Goal: Task Accomplishment & Management: Manage account settings

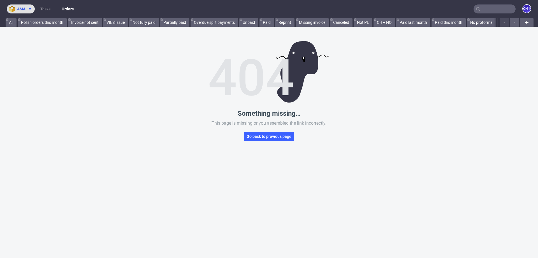
click at [32, 8] on icon at bounding box center [30, 9] width 4 height 4
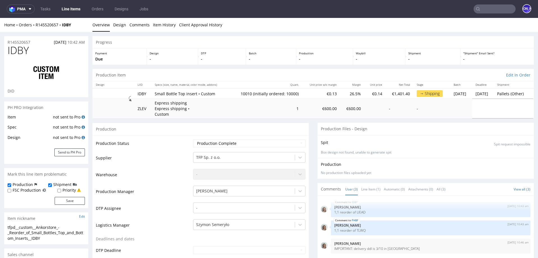
scroll to position [743, 0]
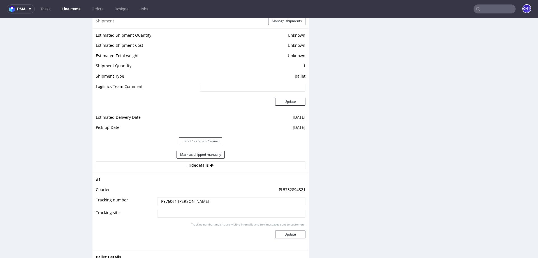
click at [490, 9] on input "text" at bounding box center [495, 8] width 42 height 9
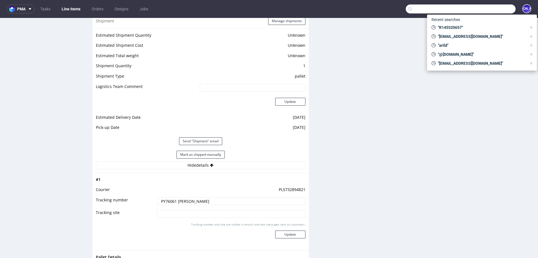
paste input "R784362434"
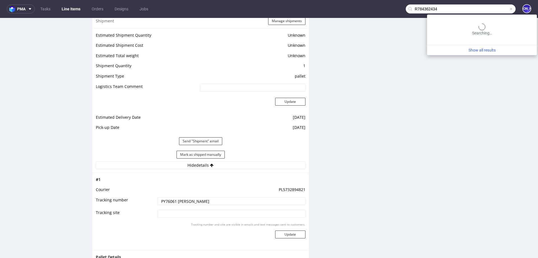
type input "R784362434"
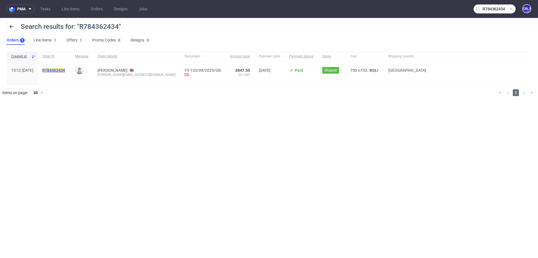
click at [65, 68] on mark "R784362434" at bounding box center [53, 70] width 23 height 4
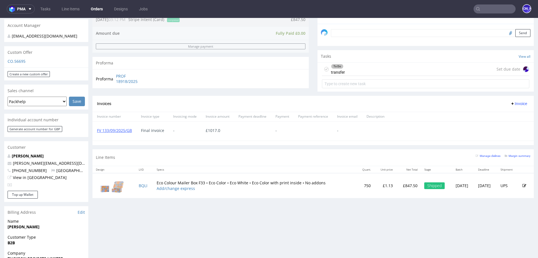
scroll to position [170, 0]
click at [142, 183] on link "BQLI" at bounding box center [143, 184] width 9 height 5
drag, startPoint x: 66, startPoint y: 158, endPoint x: 7, endPoint y: 158, distance: 58.6
click at [7, 158] on div "James Foo james@tucksonprojects.com +447795568342 United Kingdom View in Hubspot" at bounding box center [46, 172] width 84 height 38
copy span "james@tucksonprojects.com"
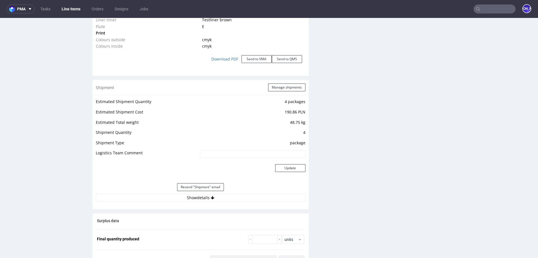
scroll to position [624, 0]
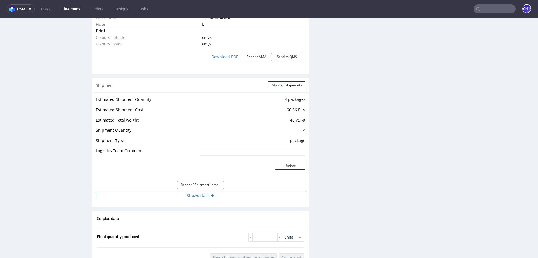
click at [199, 194] on button "Show details" at bounding box center [201, 196] width 210 height 8
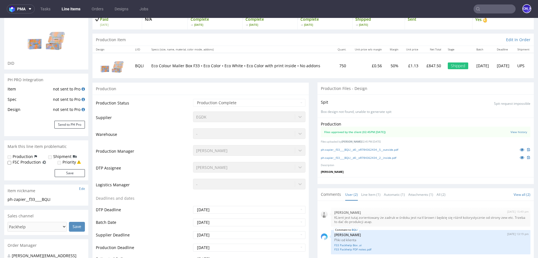
scroll to position [0, 0]
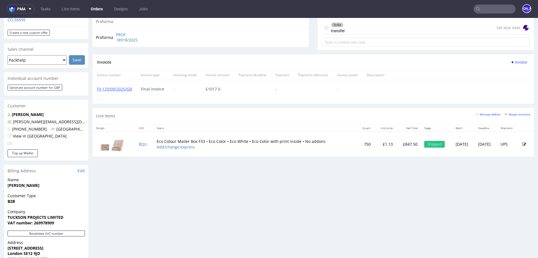
scroll to position [242, 0]
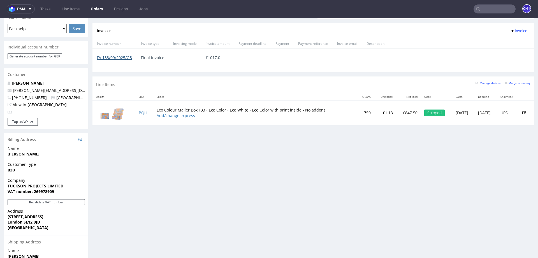
click at [123, 57] on link "FV 133/09/2025/GB" at bounding box center [114, 57] width 35 height 5
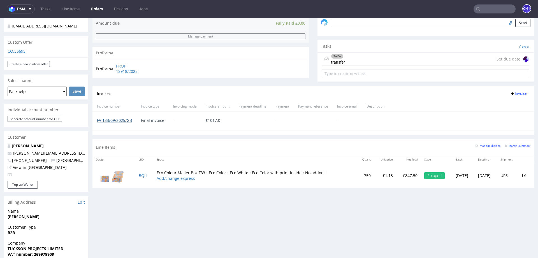
scroll to position [0, 0]
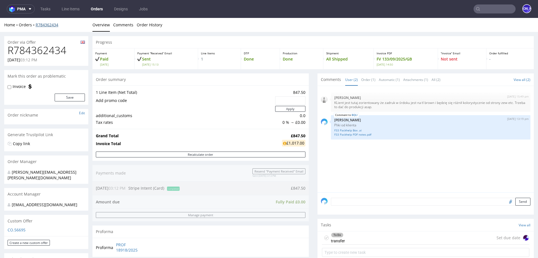
click at [48, 25] on link "R784362434" at bounding box center [47, 24] width 23 height 5
click at [45, 24] on link "R784362434" at bounding box center [47, 24] width 23 height 5
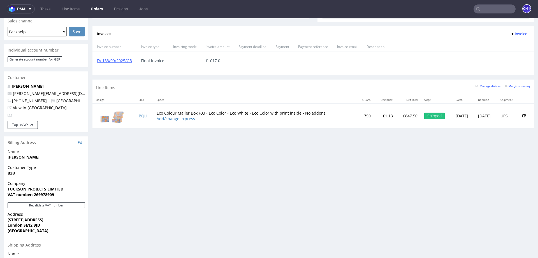
scroll to position [238, 0]
click at [480, 10] on input "text" at bounding box center [495, 8] width 42 height 9
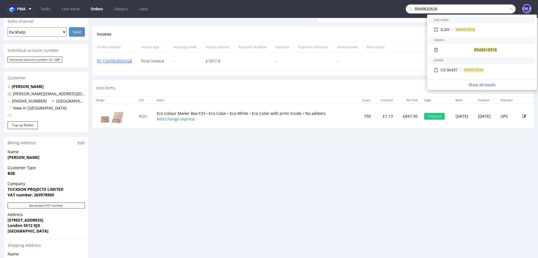
type input "R945610518"
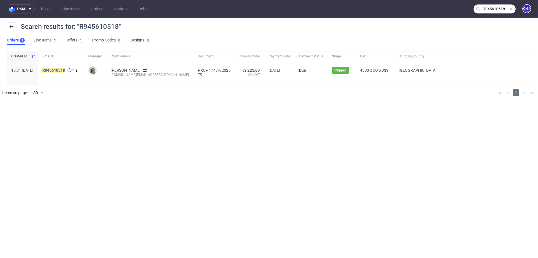
click at [65, 68] on mark "R945610518" at bounding box center [53, 70] width 23 height 4
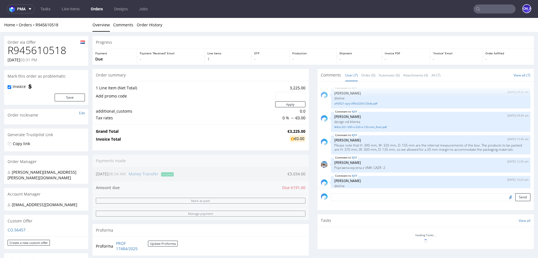
scroll to position [57, 0]
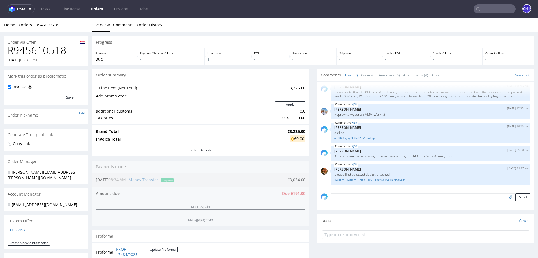
drag, startPoint x: 63, startPoint y: 49, endPoint x: 51, endPoint y: 49, distance: 12.1
click at [56, 49] on h1 "R945610518" at bounding box center [46, 50] width 77 height 11
drag, startPoint x: 51, startPoint y: 49, endPoint x: 55, endPoint y: 49, distance: 3.9
click at [55, 49] on h1 "R945610518" at bounding box center [46, 50] width 77 height 11
click at [24, 48] on h1 "R945610518" at bounding box center [46, 50] width 77 height 11
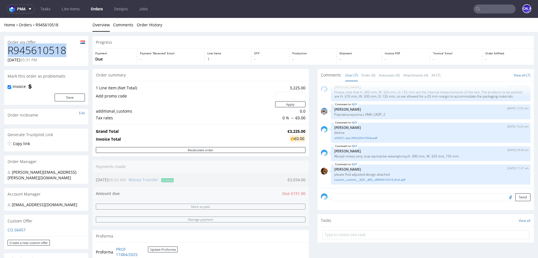
click at [24, 48] on h1 "R945610518" at bounding box center [46, 50] width 77 height 11
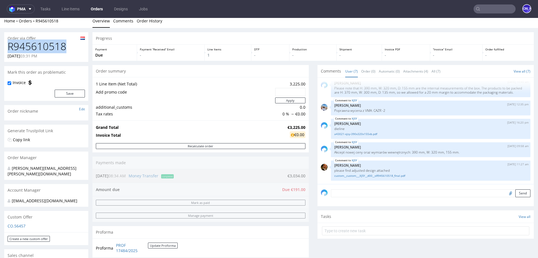
scroll to position [0, 0]
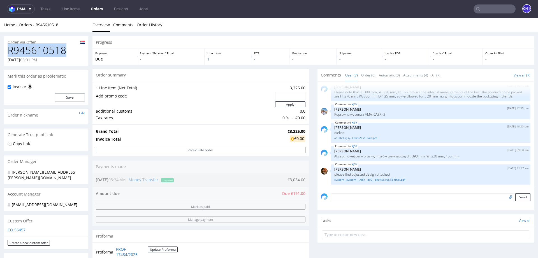
click at [42, 51] on h1 "R945610518" at bounding box center [46, 50] width 77 height 11
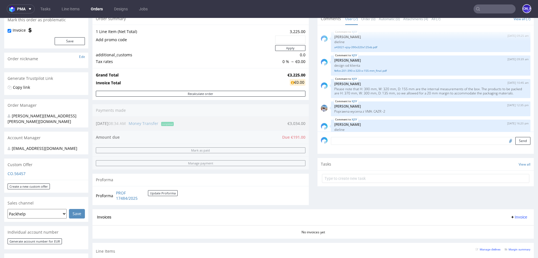
scroll to position [57, 0]
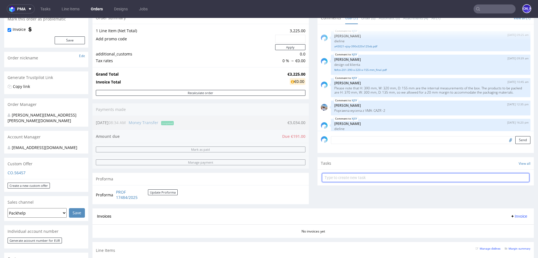
click at [366, 178] on input "text" at bounding box center [426, 177] width 208 height 9
type input "Invoice"
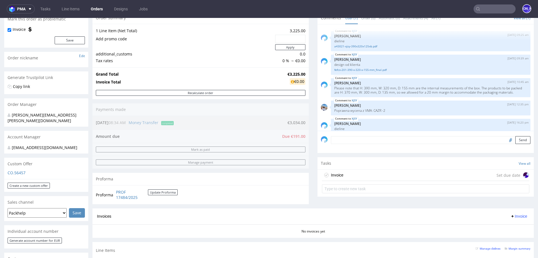
click at [364, 172] on div "Invoice Set due date" at bounding box center [426, 175] width 208 height 11
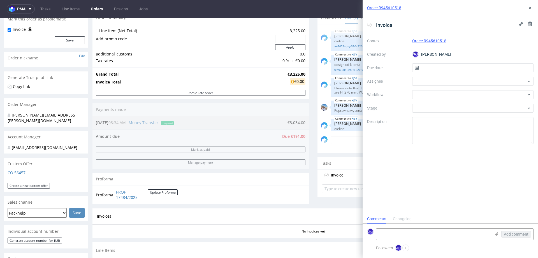
scroll to position [4, 0]
click at [426, 68] on input "text" at bounding box center [473, 67] width 122 height 9
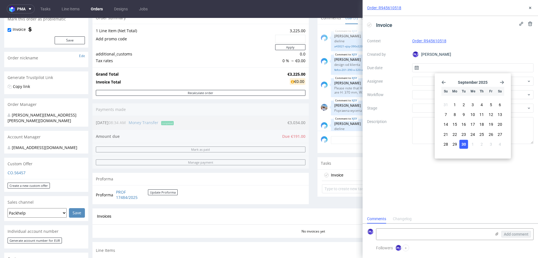
click at [464, 142] on span "30" at bounding box center [464, 145] width 4 height 6
type input "30/09/2025"
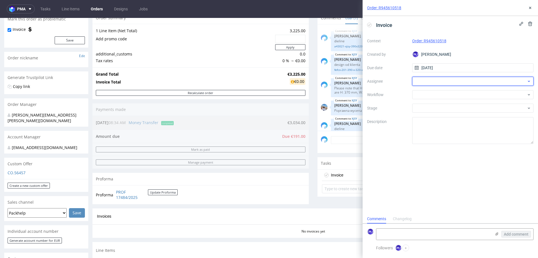
click at [436, 78] on div at bounding box center [473, 81] width 122 height 9
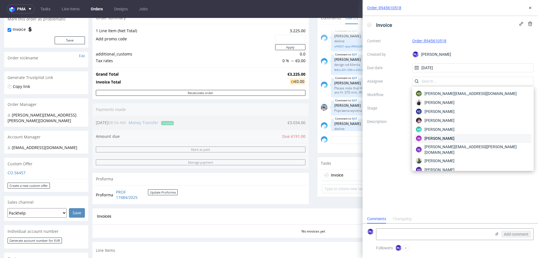
click at [446, 137] on span "[PERSON_NAME]" at bounding box center [440, 139] width 30 height 6
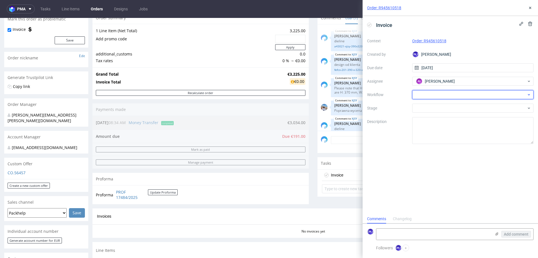
click at [428, 95] on div at bounding box center [473, 94] width 122 height 9
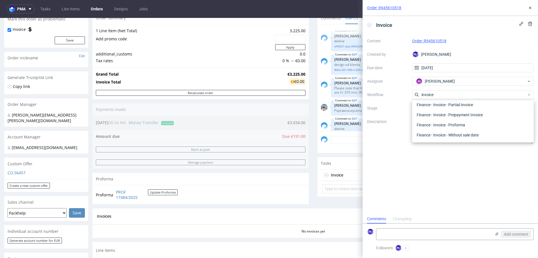
scroll to position [50, 0]
type input "i"
type input "invoice"
click at [436, 118] on div "Finance - Invoice - General" at bounding box center [473, 120] width 117 height 10
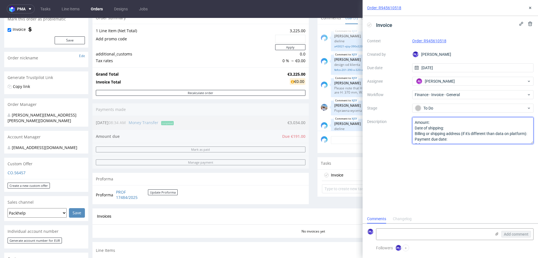
scroll to position [6, 0]
drag, startPoint x: 416, startPoint y: 122, endPoint x: 472, endPoint y: 161, distance: 68.5
click at [472, 161] on div "Invoice Context Order: R945610518 Created by JO Jozefina Owczarek Due date 30/0…" at bounding box center [451, 115] width 176 height 199
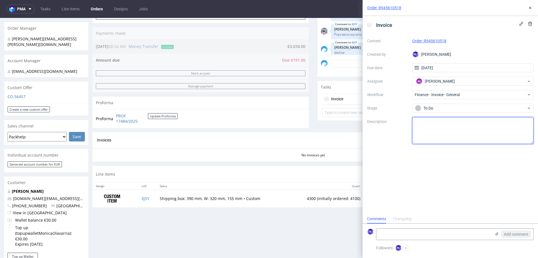
scroll to position [100, 0]
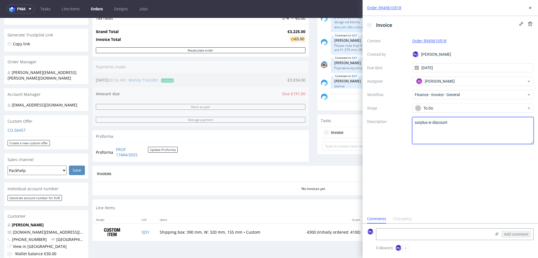
type textarea "surplus w discount"
click at [359, 167] on div "Order: R945610518 Invoice Context Order: R945610518 Created by JO Jozefina Owcz…" at bounding box center [447, 129] width 182 height 258
click at [291, 159] on div "Proforma PROF 17484/2025 Update Proforma" at bounding box center [201, 152] width 216 height 19
click at [533, 7] on icon at bounding box center [530, 8] width 4 height 4
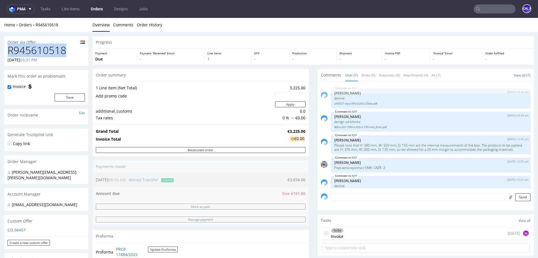
drag, startPoint x: 67, startPoint y: 47, endPoint x: 7, endPoint y: 47, distance: 60.6
click at [7, 47] on div "R945610518 08.08.2025 03:31 PM" at bounding box center [46, 55] width 84 height 21
copy h1 "R945610518"
drag, startPoint x: 65, startPoint y: 29, endPoint x: 36, endPoint y: 25, distance: 30.0
click at [36, 25] on div "Home Orders R945610518 Overview Comments Order History" at bounding box center [269, 25] width 538 height 14
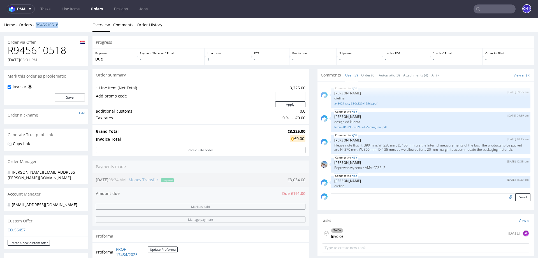
copy link "R945610518"
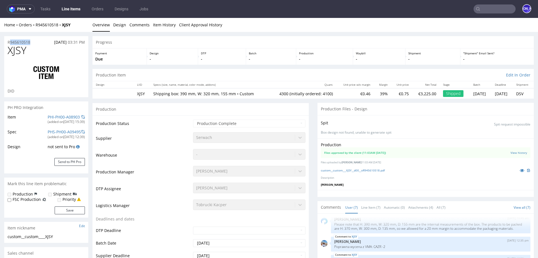
drag, startPoint x: 34, startPoint y: 42, endPoint x: 0, endPoint y: 42, distance: 33.6
copy p "R945610518"
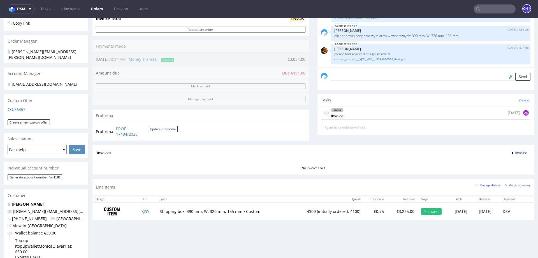
scroll to position [119, 0]
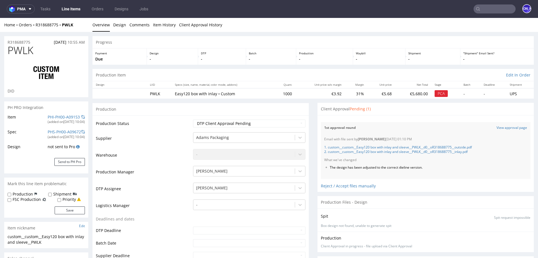
scroll to position [77, 0]
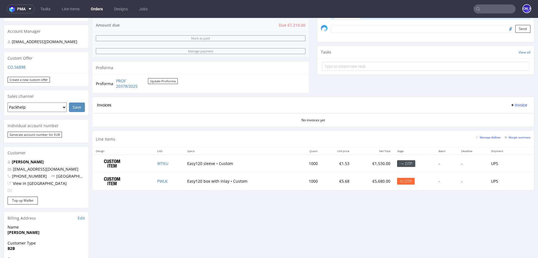
scroll to position [76, 0]
click at [99, 104] on span "Invoices" at bounding box center [104, 105] width 14 height 4
click at [105, 102] on div "Invoices Invoice" at bounding box center [313, 105] width 433 height 7
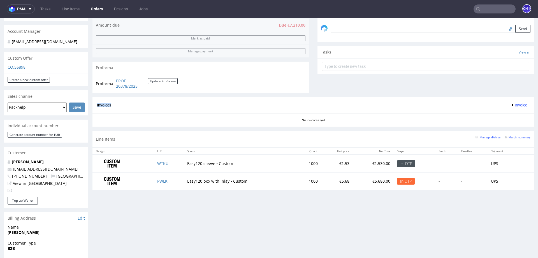
click at [105, 103] on span "Invoices" at bounding box center [104, 105] width 14 height 4
click at [105, 105] on span "Invoices" at bounding box center [104, 105] width 14 height 4
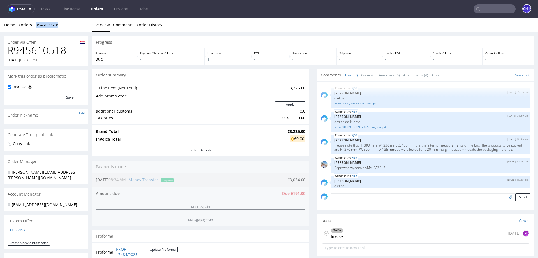
scroll to position [4, 0]
click at [97, 10] on link "Orders" at bounding box center [96, 8] width 19 height 9
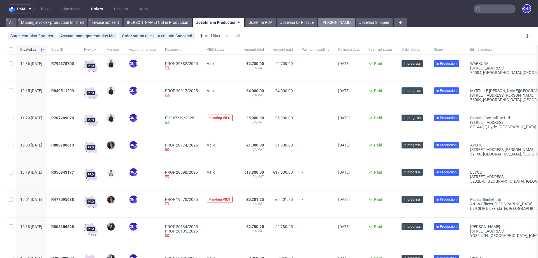
click at [335, 22] on link "Jozefina Shipping" at bounding box center [336, 22] width 37 height 9
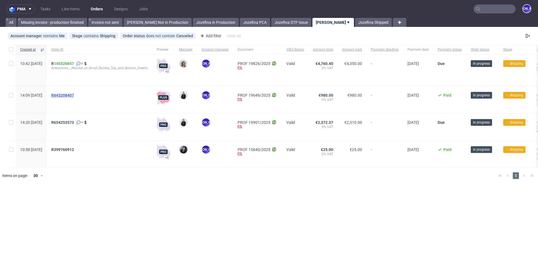
click at [74, 93] on span "R643208407" at bounding box center [62, 95] width 23 height 4
click at [74, 121] on span "R654253573" at bounding box center [62, 122] width 23 height 4
click at [74, 148] on span "R399760912" at bounding box center [62, 149] width 23 height 4
click at [74, 122] on span "R654253573" at bounding box center [62, 122] width 23 height 4
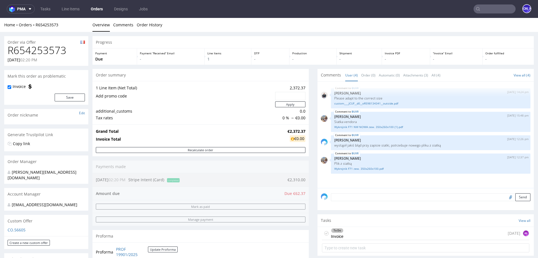
click at [101, 9] on link "Orders" at bounding box center [96, 8] width 19 height 9
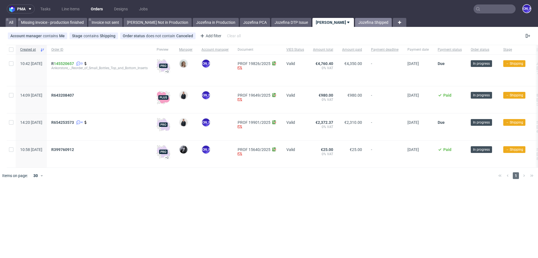
click at [355, 22] on link "Jozefina Shipped" at bounding box center [373, 22] width 37 height 9
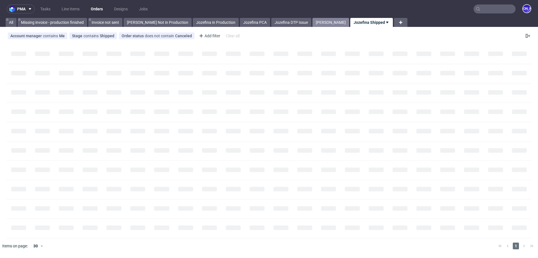
click at [321, 22] on link "Jozefina Shipping" at bounding box center [331, 22] width 37 height 9
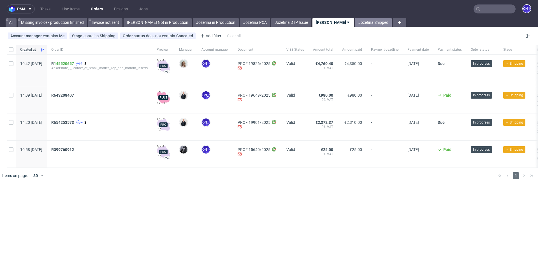
click at [359, 20] on link "Jozefina Shipped" at bounding box center [373, 22] width 37 height 9
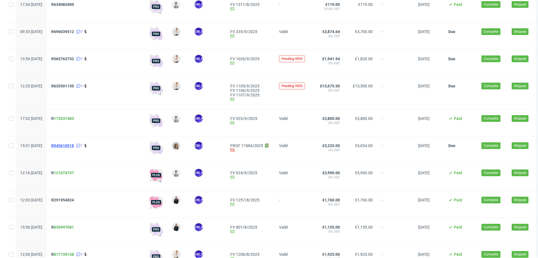
click at [74, 144] on span "R945610518" at bounding box center [62, 146] width 23 height 4
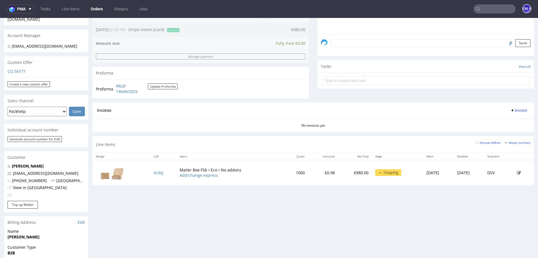
scroll to position [158, 0]
click at [154, 172] on link "KUNJ" at bounding box center [159, 173] width 10 height 5
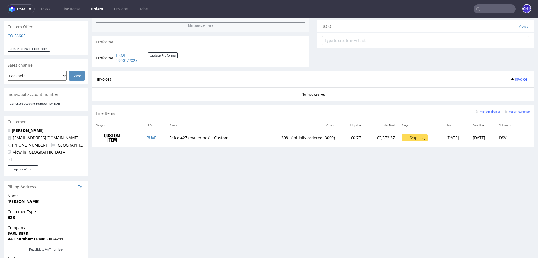
scroll to position [192, 0]
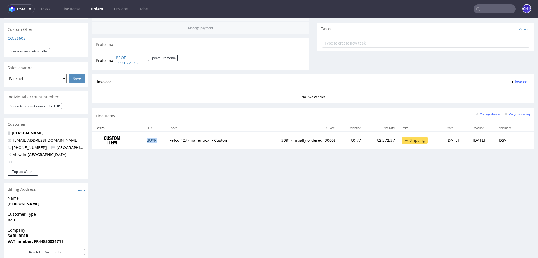
click at [147, 140] on link "BUXR" at bounding box center [152, 140] width 10 height 5
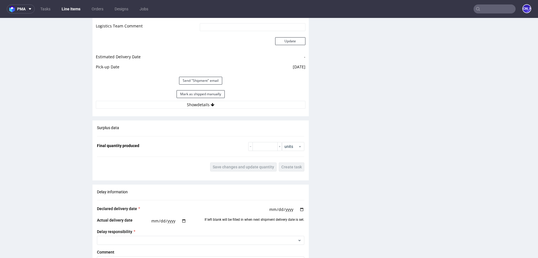
scroll to position [740, 0]
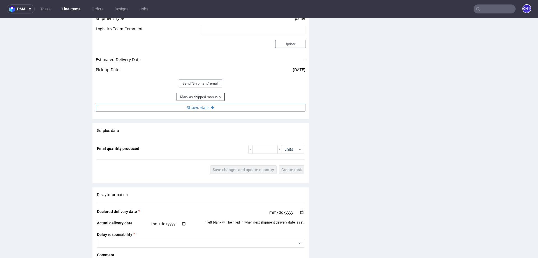
click at [190, 106] on button "Show details" at bounding box center [201, 108] width 210 height 8
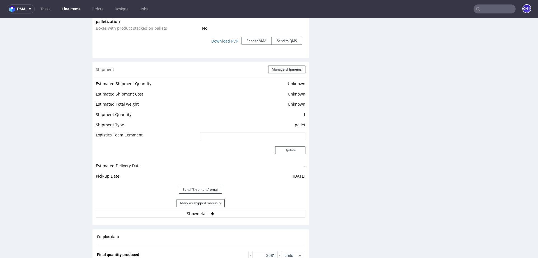
scroll to position [656, 0]
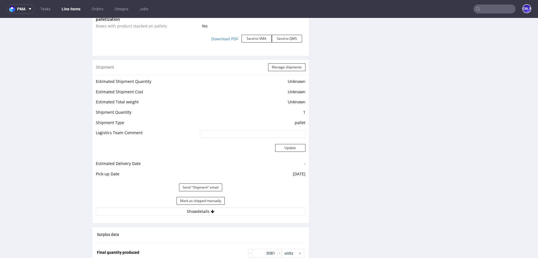
click at [197, 216] on div "Estimated Shipment Quantity Unknown Estimated Shipment Cost Unknown Estimated T…" at bounding box center [201, 147] width 216 height 144
click at [195, 211] on button "Show details" at bounding box center [201, 212] width 210 height 8
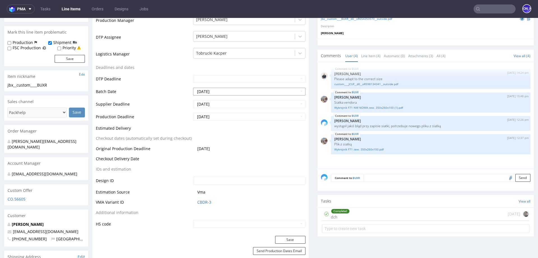
scroll to position [164, 0]
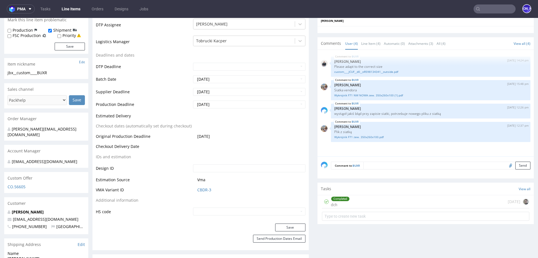
click at [397, 163] on textarea at bounding box center [447, 166] width 167 height 8
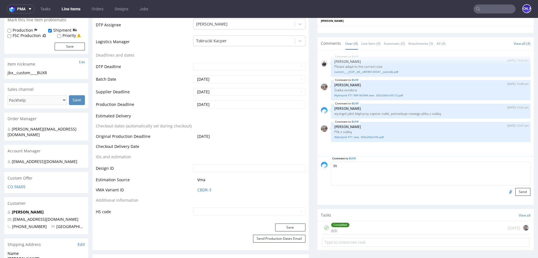
type textarea "I"
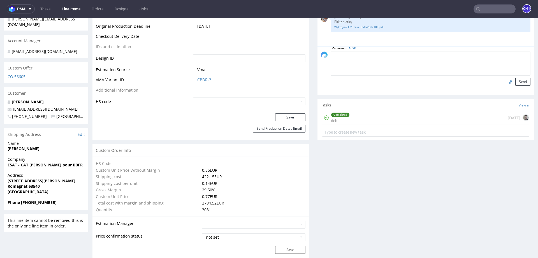
scroll to position [273, 0]
click at [354, 133] on input "text" at bounding box center [426, 133] width 208 height 9
type input "Invoice"
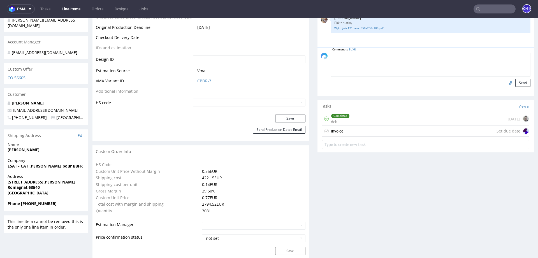
click at [369, 130] on div "Invoice Set due date" at bounding box center [426, 131] width 208 height 11
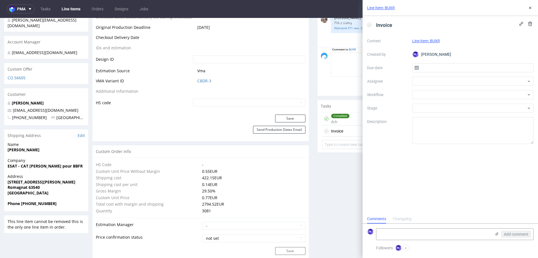
scroll to position [4, 0]
click at [438, 62] on div "Context Line Item: BUXR Created by JO Jozefina Owczarek Due date Assignee Workf…" at bounding box center [450, 90] width 167 height 108
click at [430, 68] on input "text" at bounding box center [473, 67] width 122 height 9
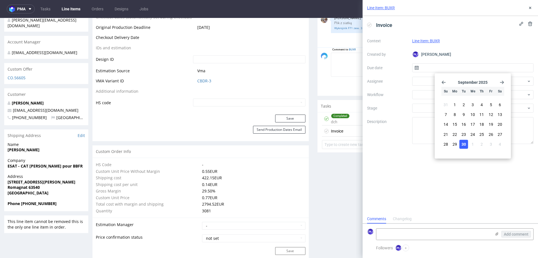
click at [464, 146] on span "30" at bounding box center [464, 145] width 4 height 6
type input "30/09/2025"
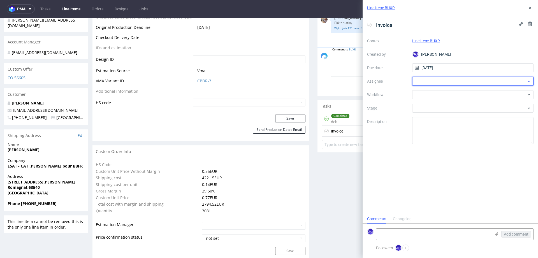
click at [437, 82] on div at bounding box center [473, 81] width 122 height 9
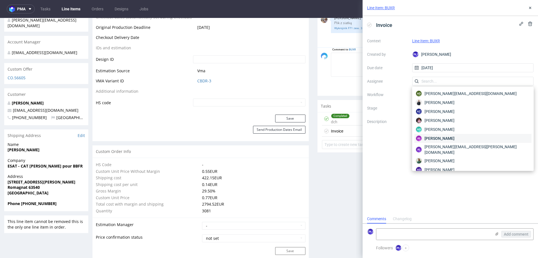
click at [437, 136] on span "[PERSON_NAME]" at bounding box center [440, 139] width 30 height 6
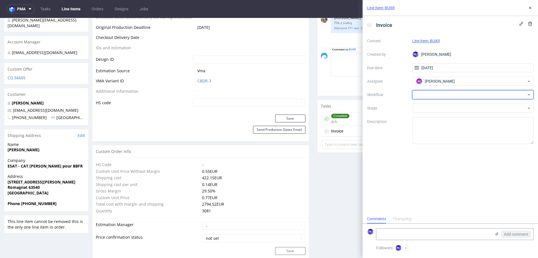
click at [432, 97] on div at bounding box center [473, 94] width 122 height 9
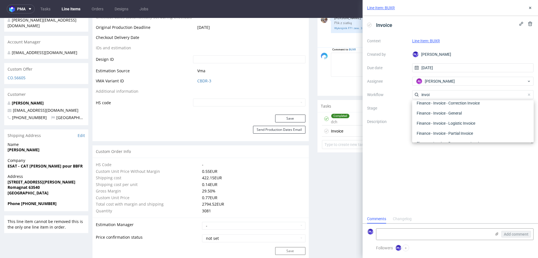
scroll to position [11, 0]
type input "invoi"
click at [443, 112] on div "Finance - Invoice - General" at bounding box center [473, 114] width 117 height 10
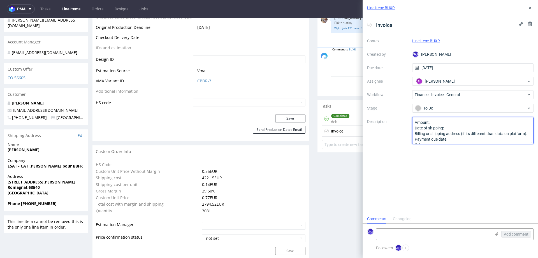
scroll to position [6, 0]
drag, startPoint x: 415, startPoint y: 123, endPoint x: 449, endPoint y: 154, distance: 45.6
click at [449, 154] on div "Invoice Context Line Item: BUXR Created by JO Jozefina Owczarek Due date 30/09/…" at bounding box center [451, 115] width 176 height 199
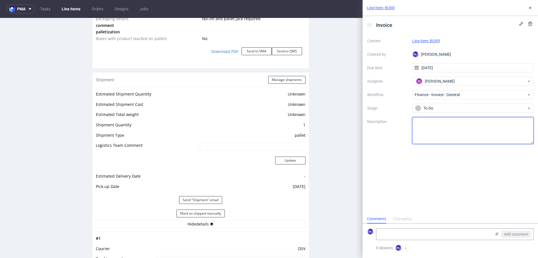
scroll to position [0, 0]
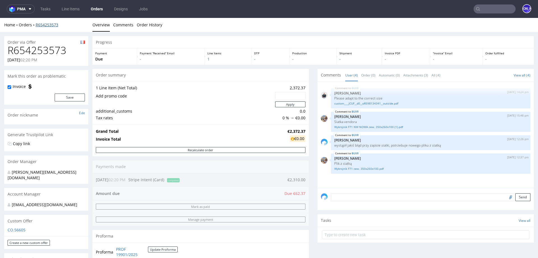
click at [42, 26] on link "R654253573" at bounding box center [47, 24] width 23 height 5
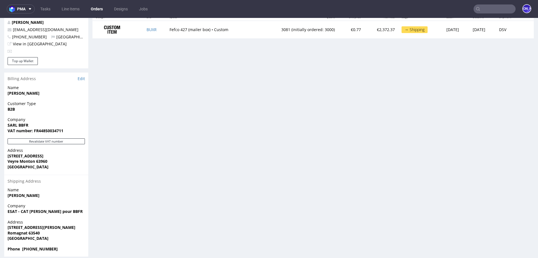
scroll to position [260, 0]
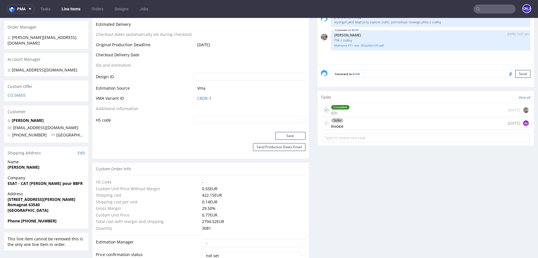
scroll to position [260, 0]
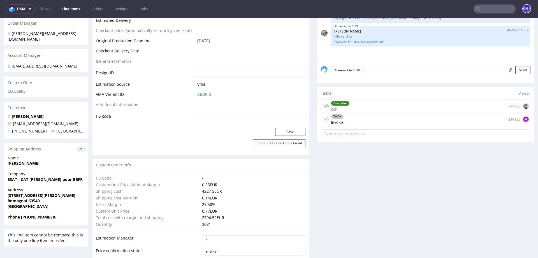
click at [481, 119] on div "To Do Invoice today AŁ" at bounding box center [426, 119] width 208 height 13
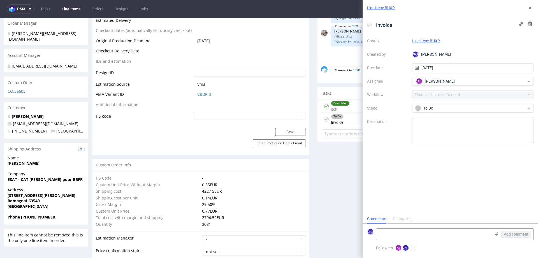
scroll to position [4, 0]
click at [533, 26] on button at bounding box center [530, 23] width 7 height 7
click at [531, 50] on span "Delete" at bounding box center [527, 51] width 12 height 4
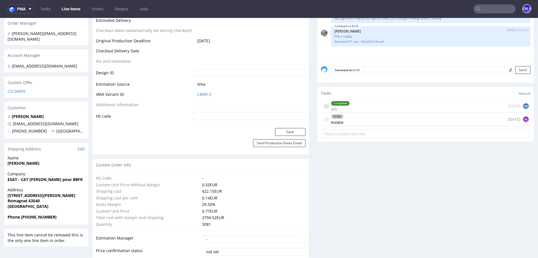
click at [406, 118] on div "To Do Invoice today AŁ" at bounding box center [426, 119] width 208 height 13
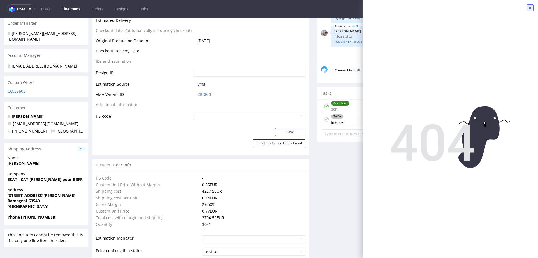
click at [529, 8] on icon at bounding box center [530, 8] width 4 height 4
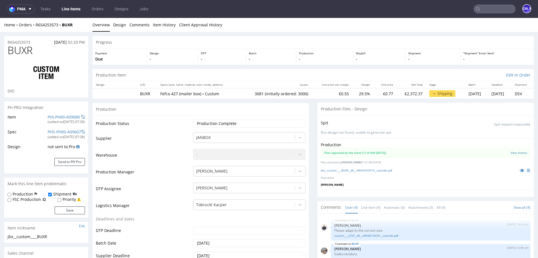
click at [43, 22] on div "Home Orders R654253573 BUXR" at bounding box center [46, 25] width 84 height 6
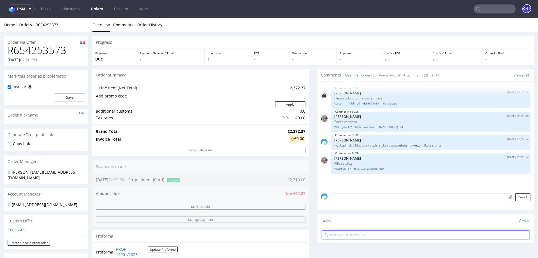
click at [338, 234] on input "text" at bounding box center [426, 235] width 208 height 9
type input "Invoice"
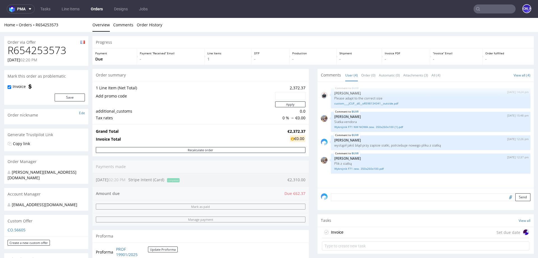
click at [352, 227] on div "Invoice Set due date" at bounding box center [426, 232] width 208 height 11
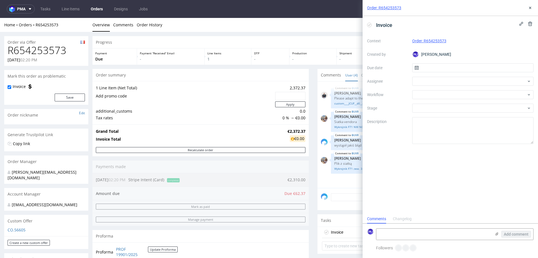
scroll to position [4, 0]
click at [437, 68] on input "text" at bounding box center [473, 67] width 122 height 9
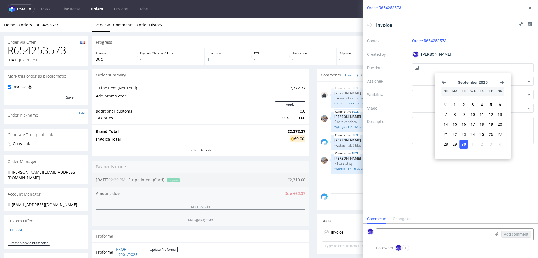
click at [462, 145] on span "30" at bounding box center [464, 145] width 4 height 6
type input "30/09/2025"
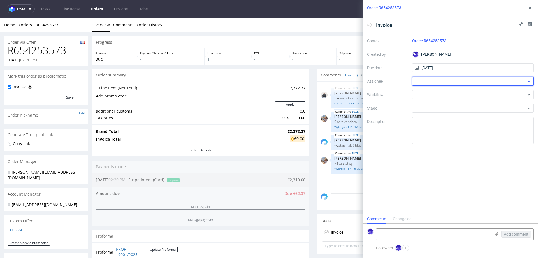
click at [419, 79] on div at bounding box center [473, 81] width 122 height 9
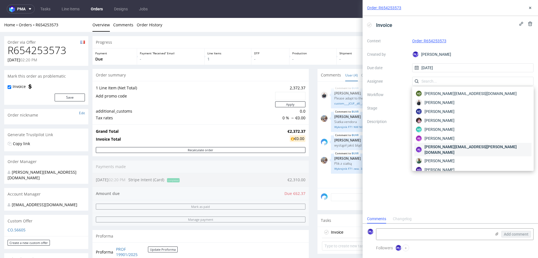
click at [444, 146] on span "aleksandra.owczarek@packhelp.com" at bounding box center [478, 149] width 106 height 11
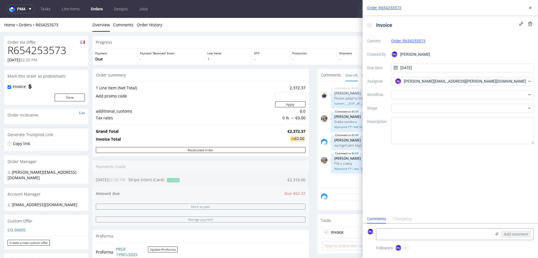
click at [446, 76] on div "Context Order: R654253573 Created by JO Jozefina Owczarek Due date 30/09/2025 A…" at bounding box center [450, 90] width 167 height 108
click at [443, 81] on span "aleksandra.owczarek@packhelp.com" at bounding box center [465, 82] width 122 height 6
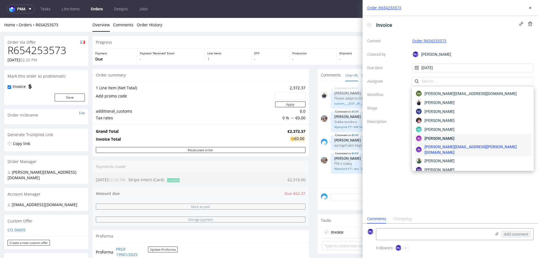
click at [441, 140] on span "Aleksandra Łętowska" at bounding box center [440, 139] width 30 height 6
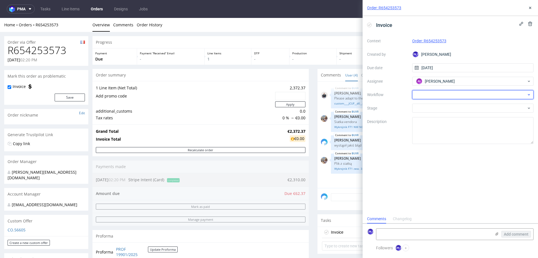
click at [429, 96] on div at bounding box center [473, 94] width 122 height 9
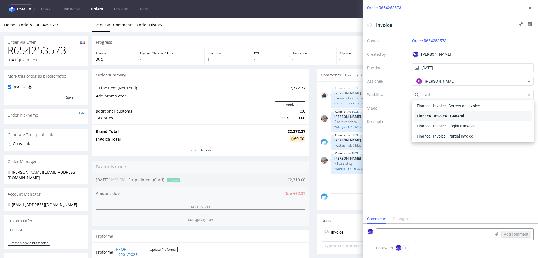
scroll to position [9, 0]
type input "invoi"
click at [435, 111] on div "Finance - Invoice - General" at bounding box center [473, 116] width 117 height 10
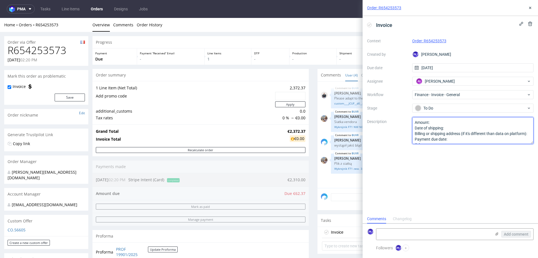
scroll to position [6, 0]
drag, startPoint x: 415, startPoint y: 122, endPoint x: 450, endPoint y: 166, distance: 55.3
click at [450, 166] on div "Invoice Context Order: R654253573 Created by JO Jozefina Owczarek Due date 30/0…" at bounding box center [451, 115] width 176 height 199
type textarea "surplus w discount"
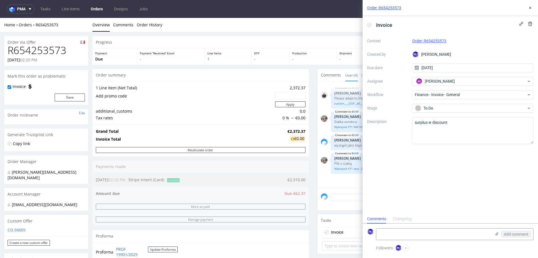
click at [319, 29] on div "Home Orders R654253573 Overview Comments Order History" at bounding box center [269, 25] width 538 height 14
click at [530, 9] on icon at bounding box center [530, 8] width 4 height 4
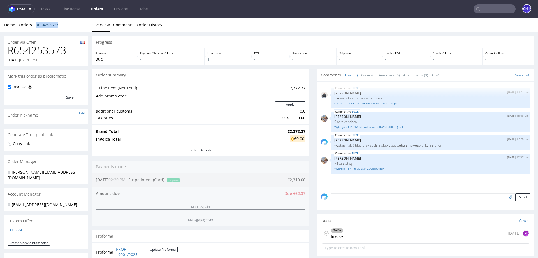
drag, startPoint x: 79, startPoint y: 23, endPoint x: 36, endPoint y: 23, distance: 42.6
click at [36, 23] on div "Home Orders R654253573" at bounding box center [46, 25] width 84 height 6
copy link "R654253573"
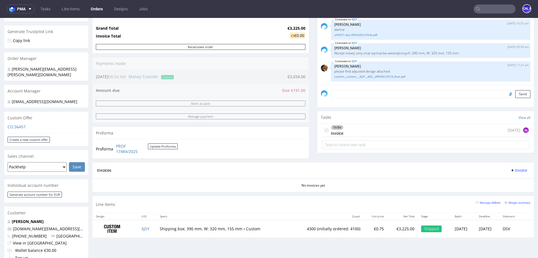
scroll to position [103, 0]
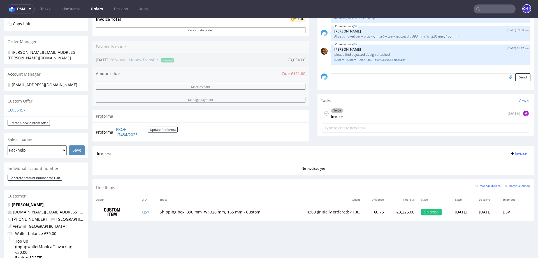
scroll to position [111, 0]
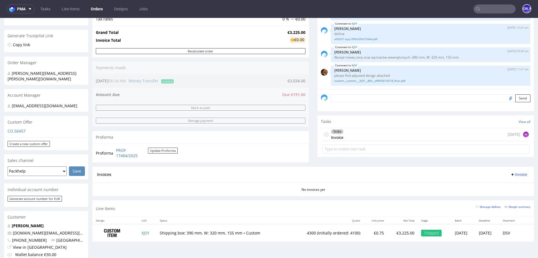
scroll to position [34, 0]
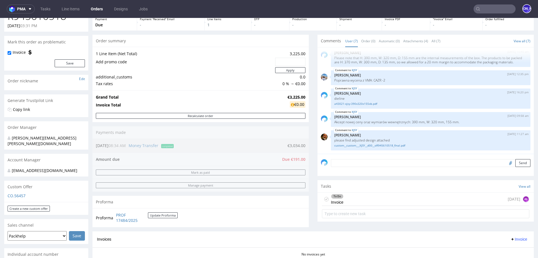
click at [360, 198] on div "To Do Invoice [DATE] AŁ" at bounding box center [426, 199] width 208 height 13
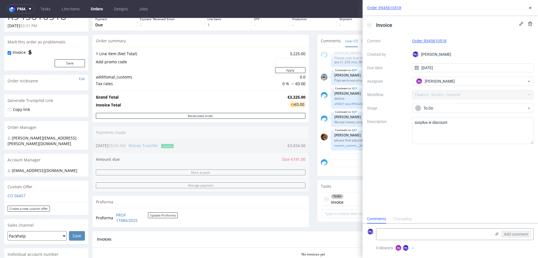
scroll to position [4, 0]
drag, startPoint x: 455, startPoint y: 40, endPoint x: 424, endPoint y: 40, distance: 31.4
click at [424, 40] on div "Order: R945610518" at bounding box center [473, 41] width 122 height 7
copy link "R945610518"
click at [531, 6] on icon at bounding box center [530, 8] width 4 height 4
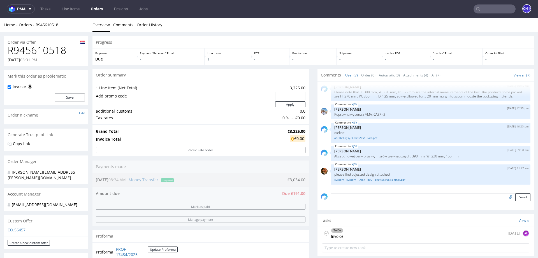
click at [95, 8] on link "Orders" at bounding box center [96, 8] width 19 height 9
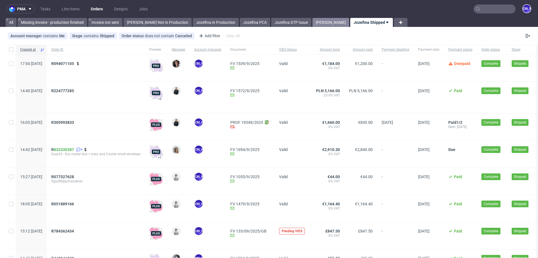
click at [313, 23] on link "Jozefina Shipping" at bounding box center [331, 22] width 37 height 9
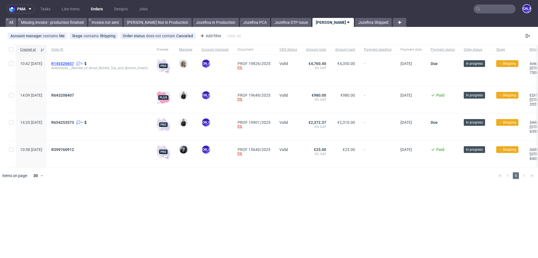
click at [74, 63] on span "R145520657" at bounding box center [62, 63] width 23 height 4
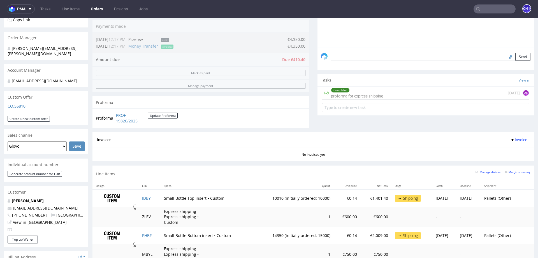
scroll to position [161, 0]
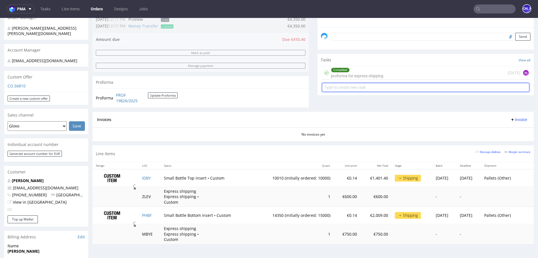
click at [362, 88] on input "text" at bounding box center [426, 87] width 208 height 9
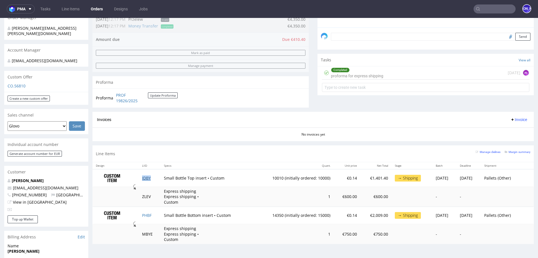
click at [142, 176] on link "IDBY" at bounding box center [146, 178] width 9 height 5
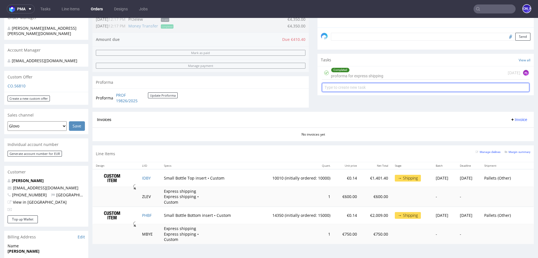
click at [347, 86] on input "text" at bounding box center [426, 87] width 208 height 9
type input "Invoice"
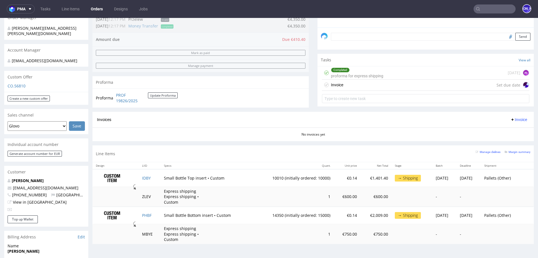
click at [365, 88] on div "Invoice Set due date" at bounding box center [426, 85] width 208 height 11
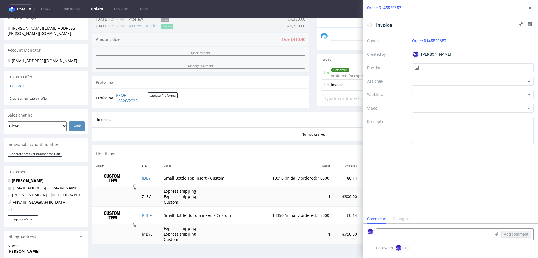
scroll to position [4, 0]
click at [427, 66] on input "text" at bounding box center [473, 67] width 122 height 9
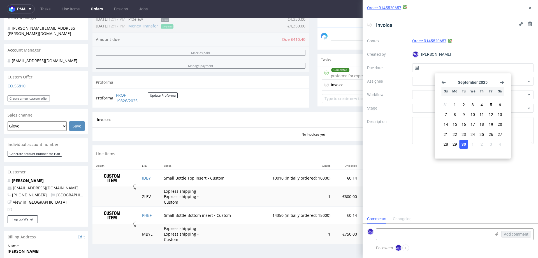
click at [466, 143] on span "30" at bounding box center [464, 145] width 4 height 6
type input "30/09/2025"
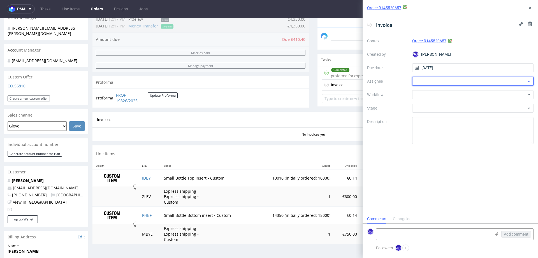
click at [440, 80] on div at bounding box center [473, 81] width 122 height 9
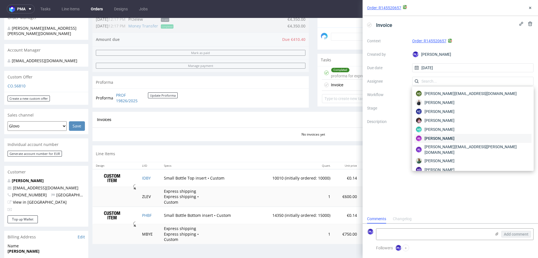
click at [441, 137] on span "Aleksandra Łętowska" at bounding box center [440, 139] width 30 height 6
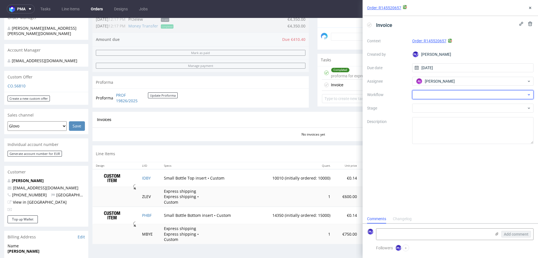
click at [430, 94] on div at bounding box center [473, 94] width 122 height 9
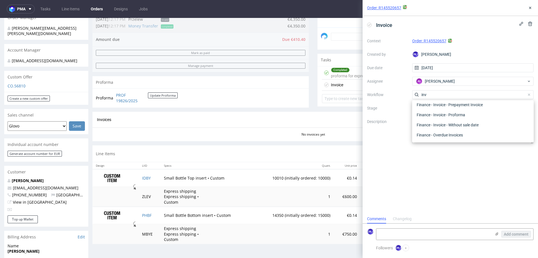
scroll to position [50, 0]
type input "invoice"
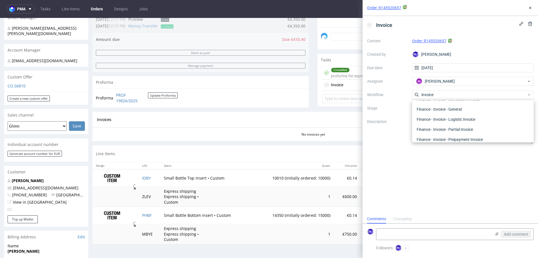
scroll to position [9, 0]
click at [462, 115] on div "Finance - Invoice - General" at bounding box center [473, 116] width 117 height 10
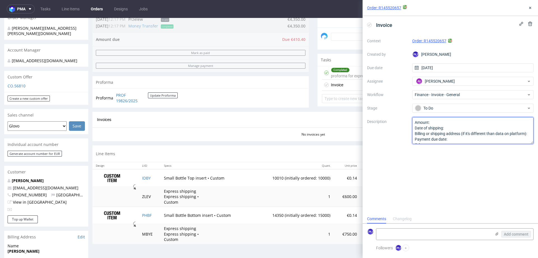
scroll to position [6, 0]
drag, startPoint x: 414, startPoint y: 122, endPoint x: 449, endPoint y: 161, distance: 51.6
click at [449, 161] on div "Invoice Context Order: R145520657 Created by JO Jozefina Owczarek Due date 30/0…" at bounding box center [451, 115] width 176 height 199
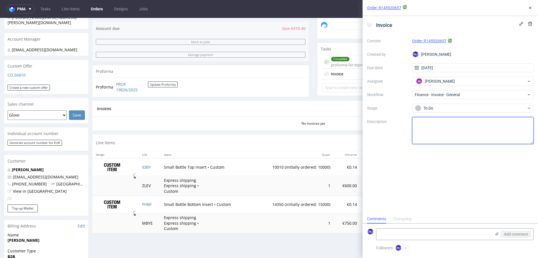
scroll to position [171, 0]
type textarea "surplus w discount"
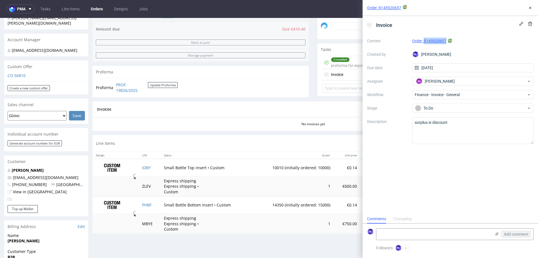
drag, startPoint x: 459, startPoint y: 42, endPoint x: 424, endPoint y: 41, distance: 35.3
click at [424, 41] on div "Order: R145520657" at bounding box center [473, 41] width 122 height 7
copy link "R145520657"
click at [531, 6] on icon at bounding box center [530, 8] width 4 height 4
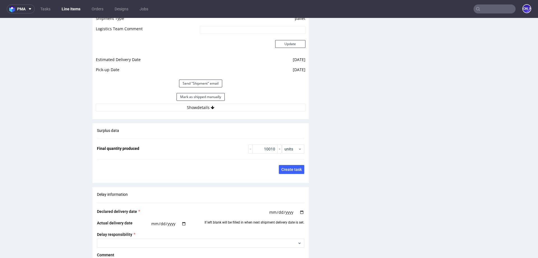
scroll to position [808, 0]
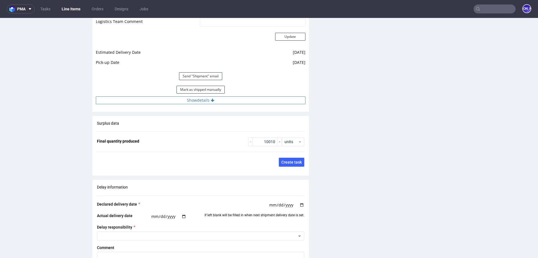
click at [188, 101] on button "Show details" at bounding box center [201, 100] width 210 height 8
